Goal: Transaction & Acquisition: Purchase product/service

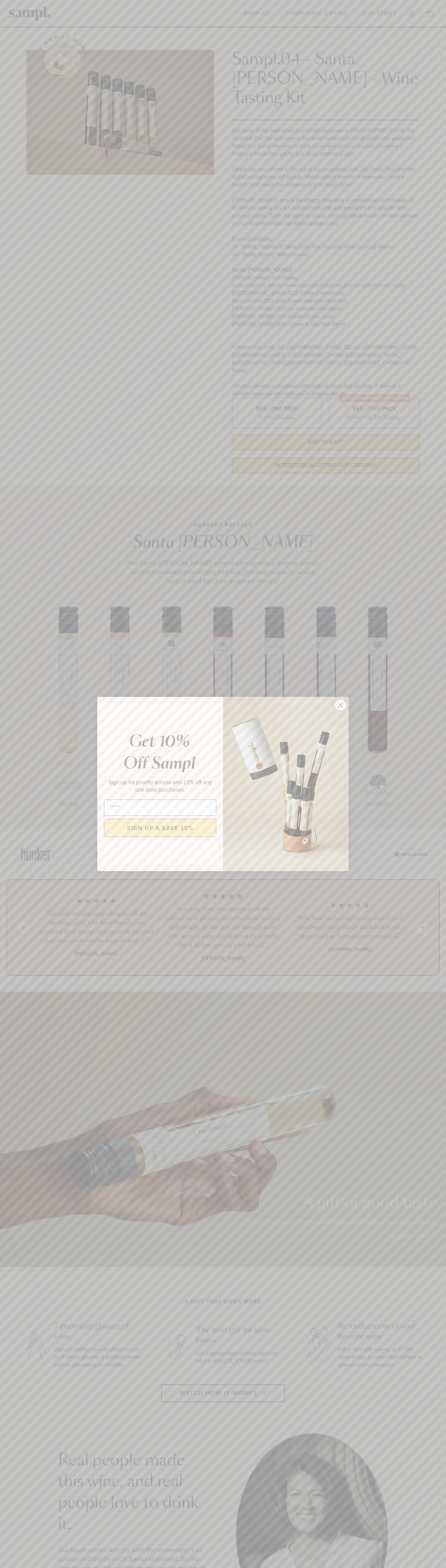
click at [341, 706] on icon "Close dialog" at bounding box center [341, 705] width 4 height 4
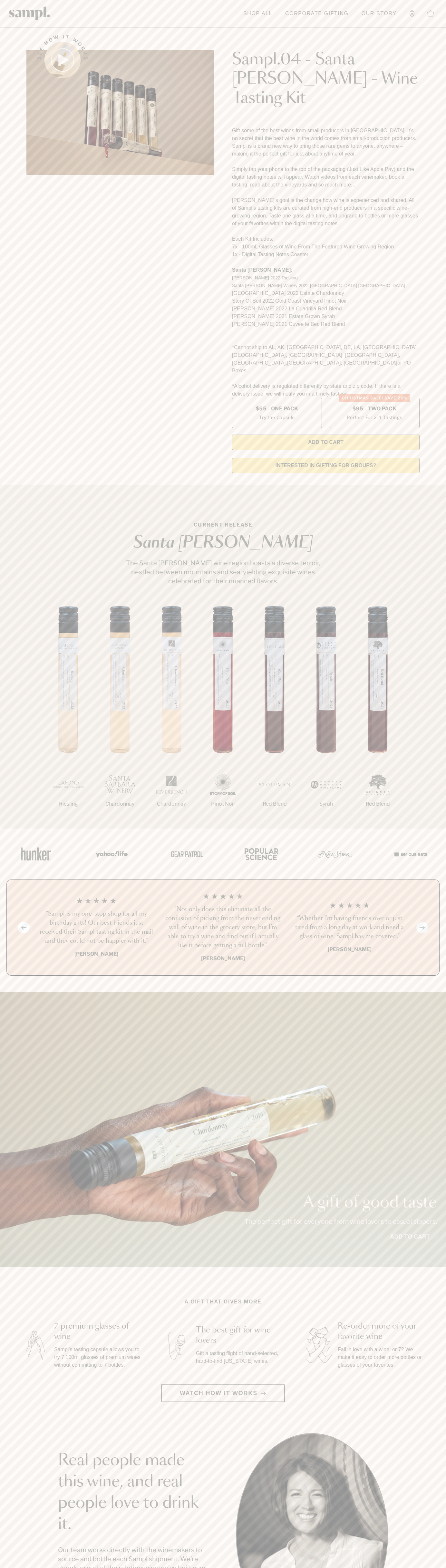
click at [307, 16] on link "Corporate Gifting" at bounding box center [317, 13] width 70 height 14
click at [445, 1314] on section "A gift that gives more 7 premium glasses of wine Sampl's tasting capsule allows…" at bounding box center [223, 1350] width 446 height 105
click at [64, 1568] on html "Skip to main content Toggle navigation menu Shop All Corporate Gifting Our Stor…" at bounding box center [223, 1304] width 446 height 2609
click at [16, 46] on section "See how it works Sampl.04 - Santa Barbara - Wine Tasting Kit Gift some of the b…" at bounding box center [223, 252] width 446 height 453
click at [375, 398] on label "Christmas SALE! Save 20% $95 - Two Pack Perfect For 2-4 Tastings" at bounding box center [375, 413] width 90 height 30
